Goal: Navigation & Orientation: Find specific page/section

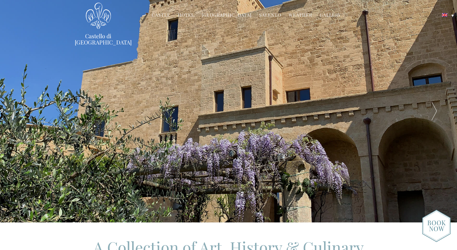
click at [184, 16] on link "Hotel" at bounding box center [186, 15] width 16 height 7
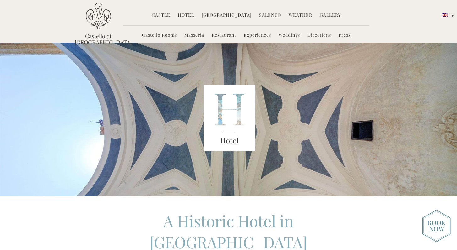
click at [217, 15] on link "[GEOGRAPHIC_DATA]" at bounding box center [226, 15] width 50 height 7
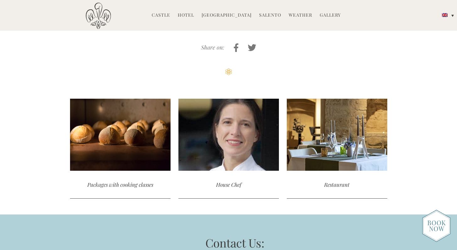
scroll to position [1528, 0]
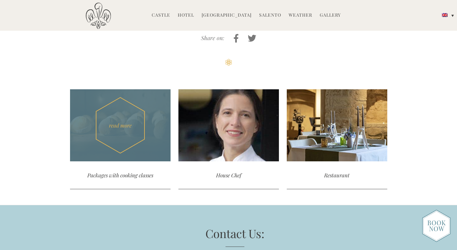
click at [88, 162] on div "Packages with cooking classes" at bounding box center [120, 176] width 100 height 28
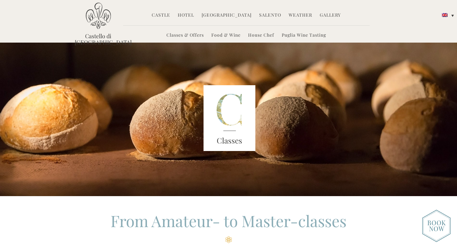
click at [221, 36] on link "Food & Wine" at bounding box center [225, 35] width 29 height 7
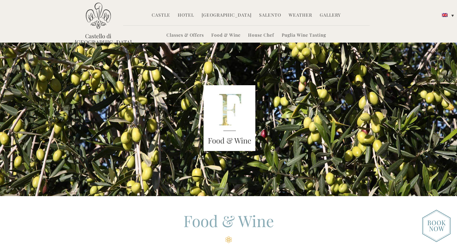
click at [164, 15] on link "Castle" at bounding box center [161, 15] width 19 height 7
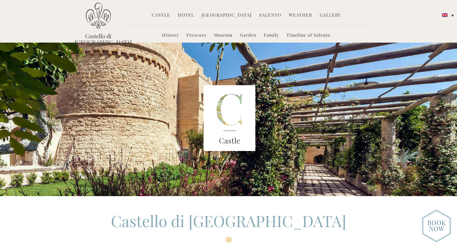
click at [187, 15] on link "Hotel" at bounding box center [186, 15] width 16 height 7
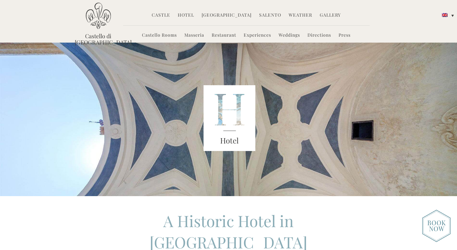
click at [227, 15] on link "[GEOGRAPHIC_DATA]" at bounding box center [226, 15] width 50 height 7
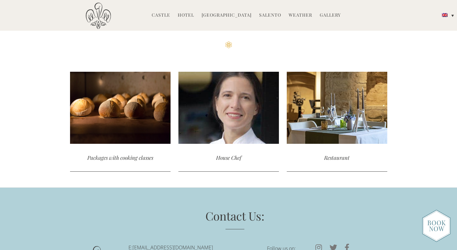
scroll to position [1538, 0]
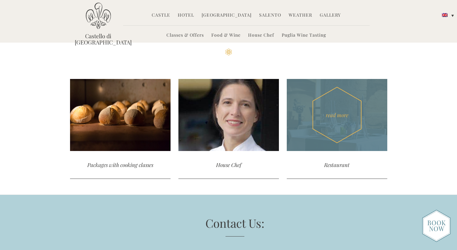
click at [336, 151] on div "Restaurant" at bounding box center [336, 165] width 100 height 28
